Goal: Navigation & Orientation: Find specific page/section

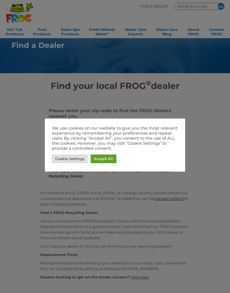
click at [102, 160] on link "Accept All" at bounding box center [104, 159] width 26 height 9
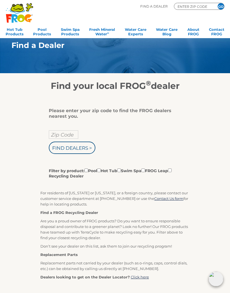
click at [55, 132] on input "Zip Code" at bounding box center [63, 134] width 29 height 8
type input "Zip Code"
click at [60, 136] on input "text" at bounding box center [63, 134] width 29 height 8
click at [68, 135] on input "125" at bounding box center [63, 134] width 29 height 8
type input "12518"
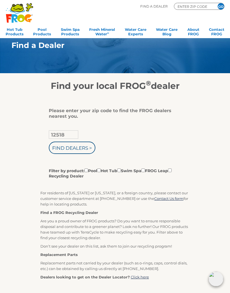
click at [72, 151] on input "Find Dealers >" at bounding box center [72, 148] width 47 height 12
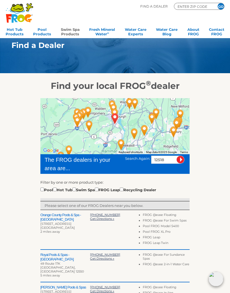
click at [72, 36] on link "Swim Spa Products" at bounding box center [70, 31] width 19 height 11
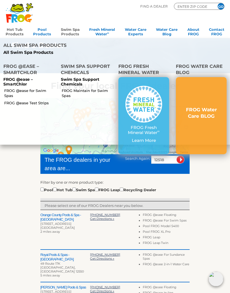
click at [14, 33] on link "Hot Tub Products" at bounding box center [15, 31] width 18 height 11
